Goal: Download file/media

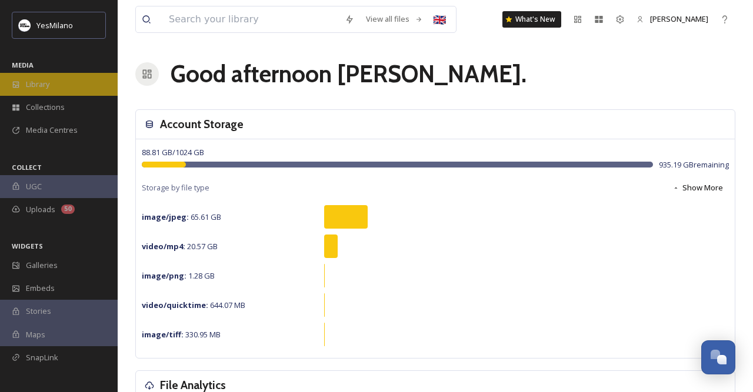
click at [34, 80] on span "Library" at bounding box center [38, 84] width 24 height 11
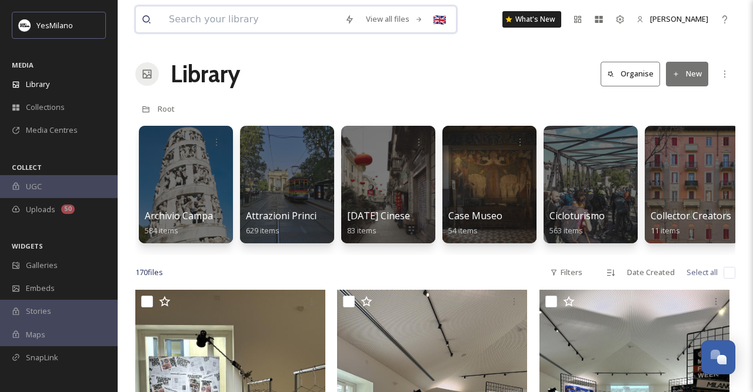
click at [236, 19] on input at bounding box center [251, 19] width 176 height 26
type input "milano cortina"
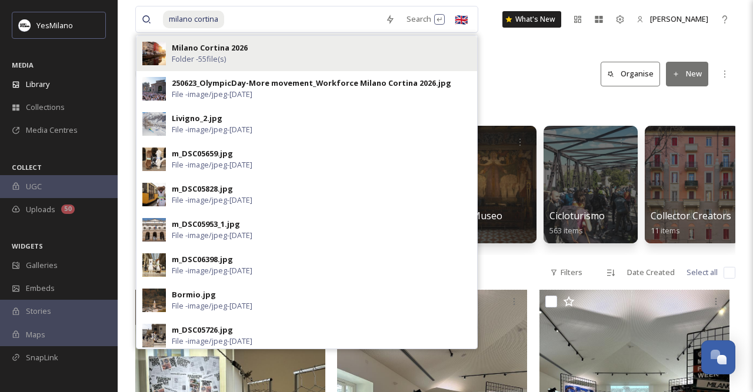
click at [195, 46] on strong "Milano Cortina 2026" at bounding box center [210, 47] width 76 height 11
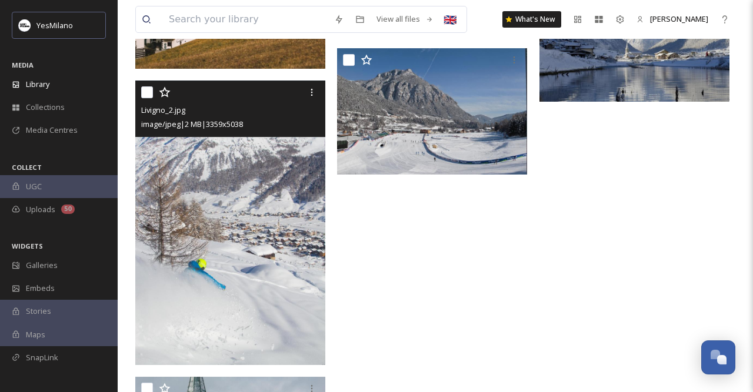
scroll to position [1094, 0]
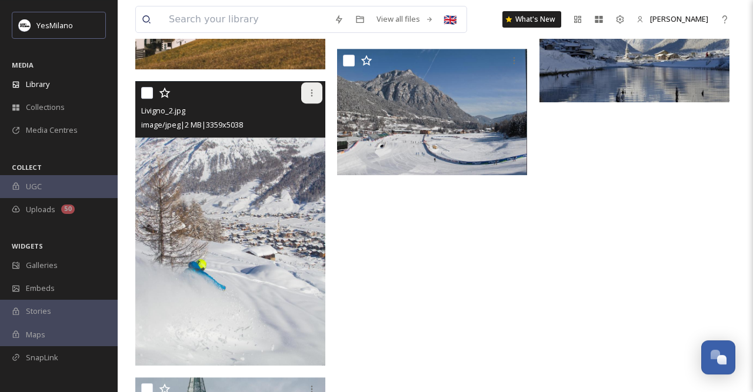
click at [308, 91] on icon at bounding box center [311, 92] width 9 height 9
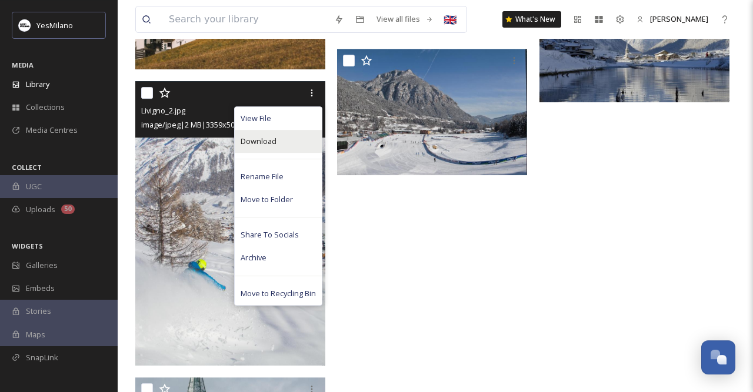
click at [256, 145] on span "Download" at bounding box center [259, 141] width 36 height 11
